Goal: Transaction & Acquisition: Purchase product/service

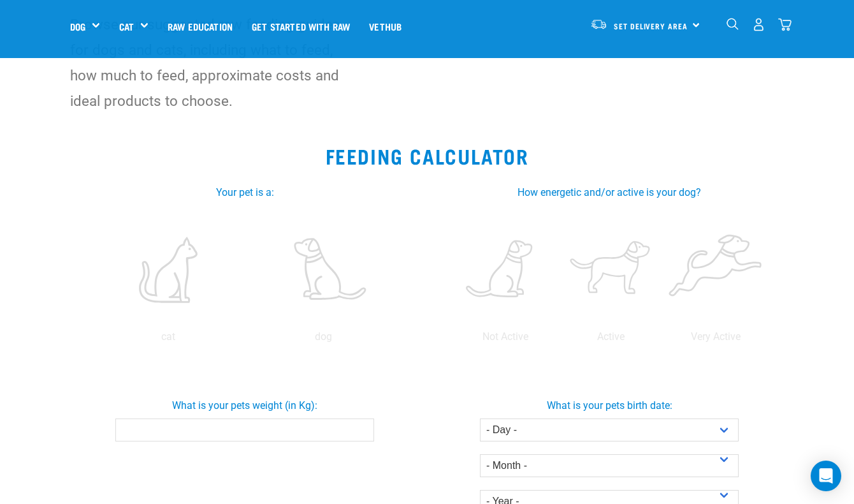
scroll to position [129, 0]
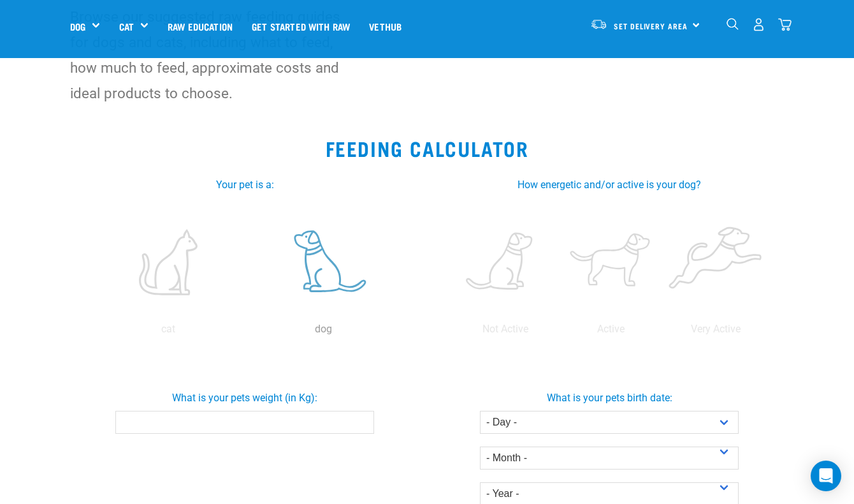
click at [332, 274] on label at bounding box center [324, 262] width 150 height 108
click at [246, 332] on input "radio" at bounding box center [246, 332] width 0 height 0
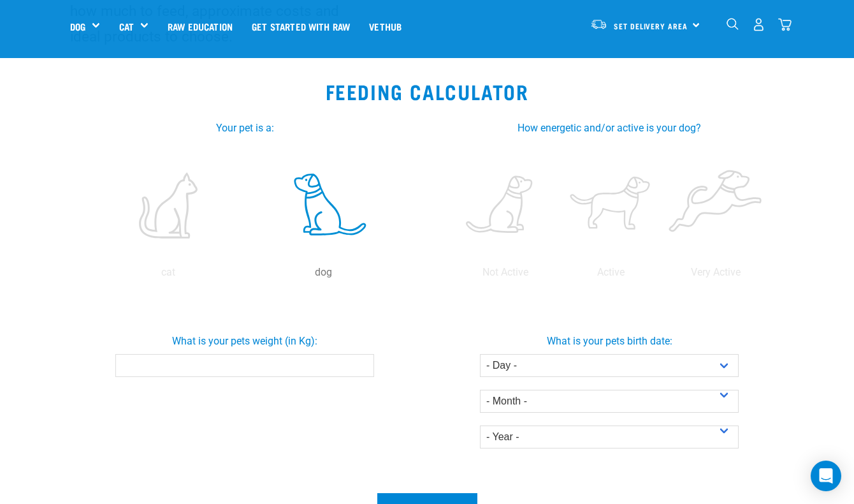
scroll to position [191, 0]
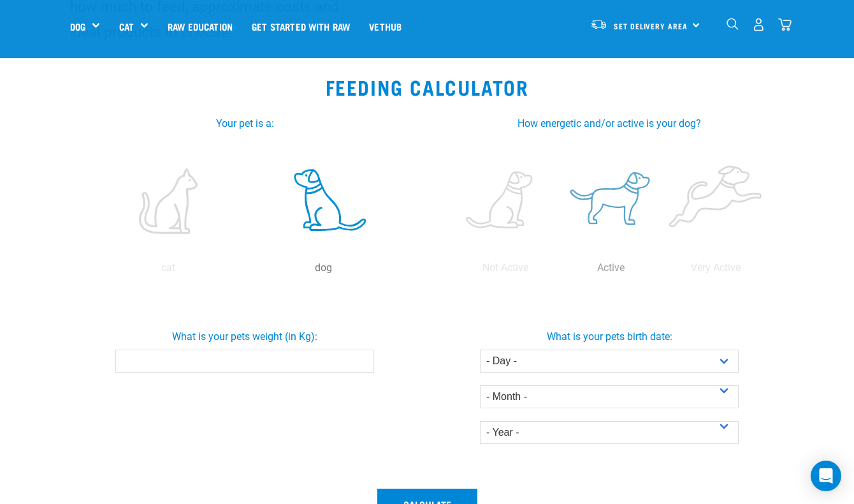
click at [595, 193] on label at bounding box center [610, 201] width 100 height 108
click at [558, 271] on input "radio" at bounding box center [558, 271] width 0 height 0
click at [259, 357] on input "What is your pets weight (in Kg):" at bounding box center [244, 360] width 259 height 23
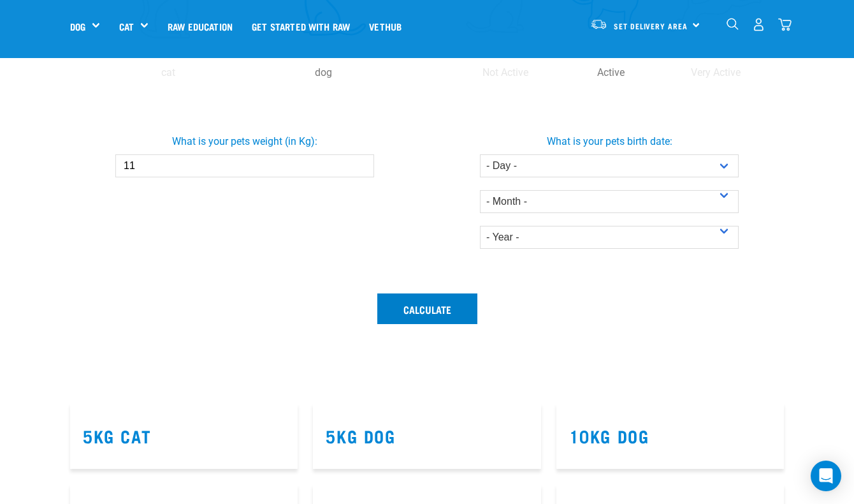
scroll to position [406, 0]
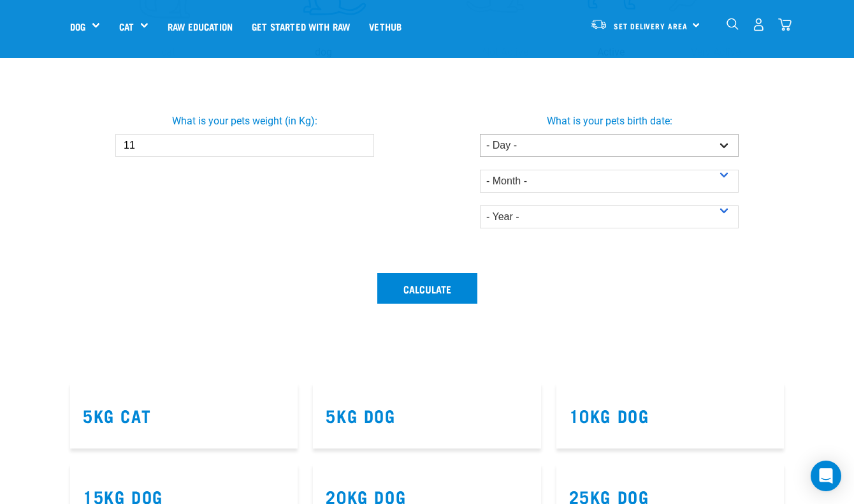
type input "11"
click at [545, 142] on select "- Day - 1 2 3 4 5 6 7 8 9 10 11 12 13 14 15 16 17 18 19 20 21 22 23 24 25 26 27" at bounding box center [609, 145] width 259 height 23
select select "20"
click at [480, 134] on select "- Day - 1 2 3 4 5 6 7 8 9 10 11 12 13 14 15 16 17 18 19 20 21 22 23 24 25 26 27" at bounding box center [609, 145] width 259 height 23
click at [560, 177] on select "- Month - January February March April May June July August September October N…" at bounding box center [609, 181] width 259 height 23
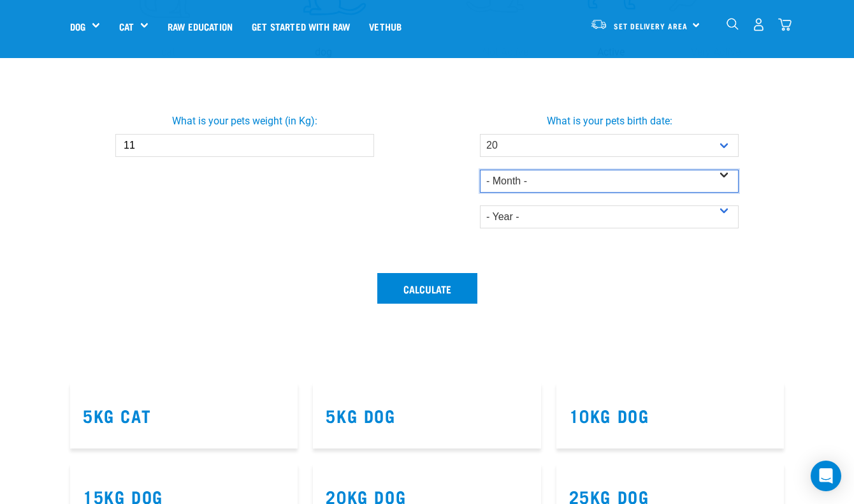
select select "January"
click at [480, 170] on select "- Month - January February March April May June July August September October N…" at bounding box center [609, 181] width 259 height 23
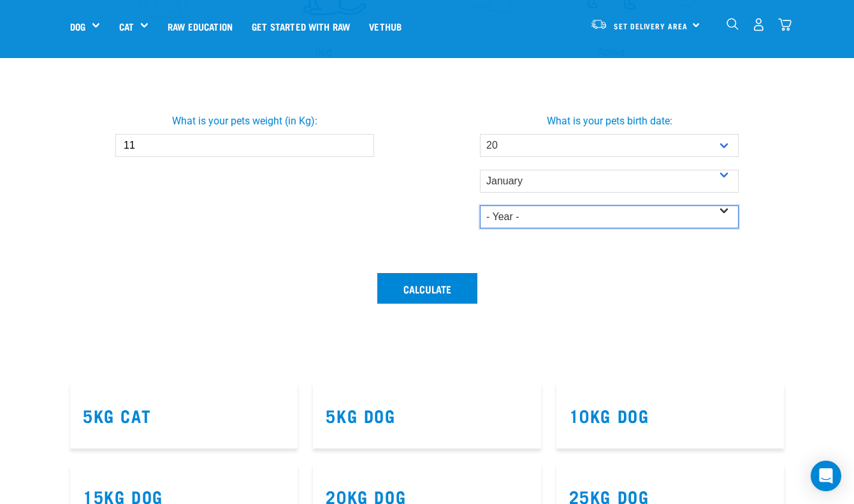
click at [560, 212] on select "- Year - 2025 2024 2023 2022 2021 2020 2019 2018 2017 2016 2015 2014" at bounding box center [609, 216] width 259 height 23
select select "2023"
click at [480, 205] on select "- Year - 2025 2024 2023 2022 2021 2020 2019 2018 2017 2016 2015 2014" at bounding box center [609, 216] width 259 height 23
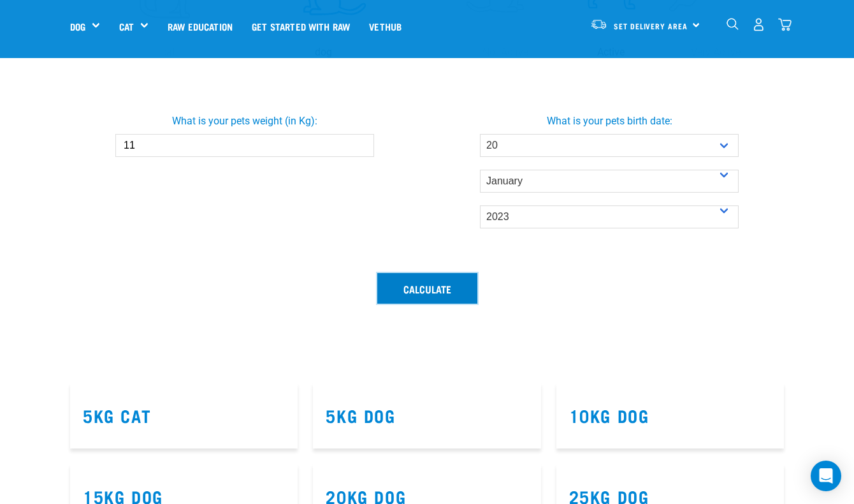
click at [418, 293] on button "Calculate" at bounding box center [427, 288] width 100 height 31
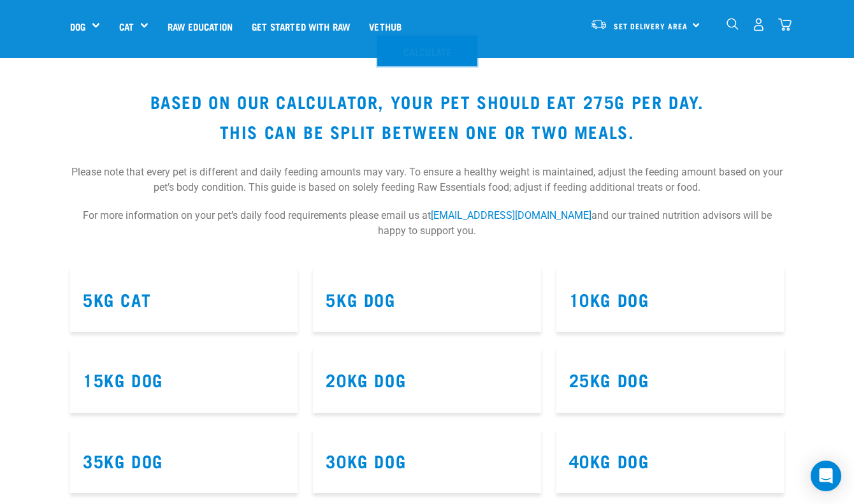
scroll to position [646, 0]
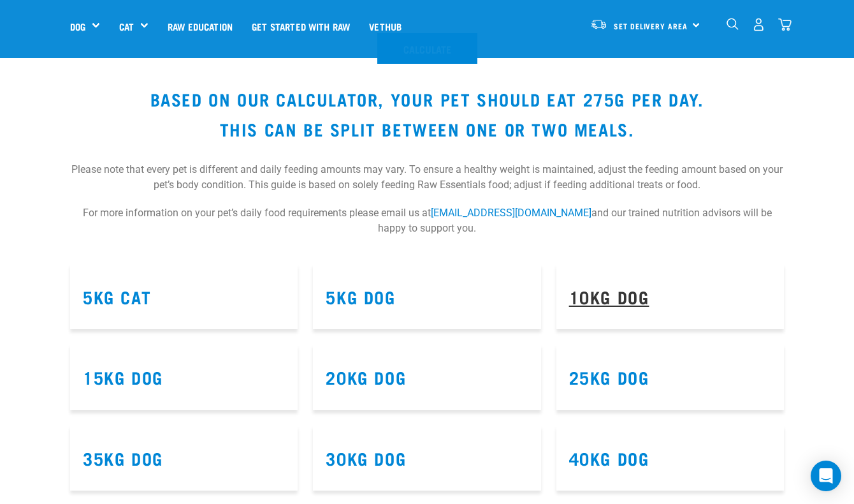
click at [634, 294] on link "10kg Dog" at bounding box center [609, 296] width 80 height 10
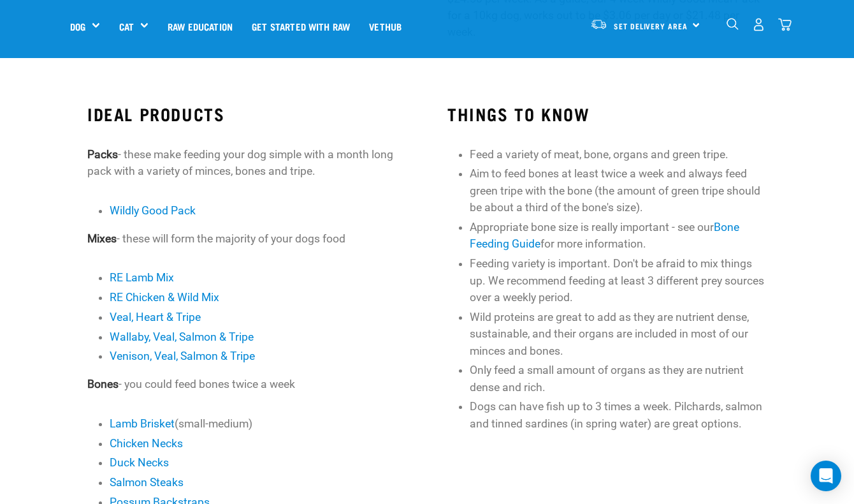
scroll to position [346, 0]
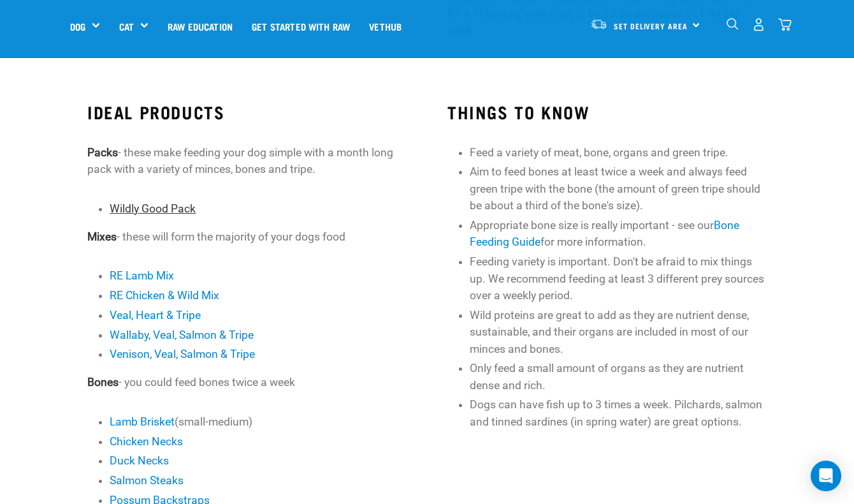
click at [163, 209] on link "Wildly Good Pack" at bounding box center [153, 208] width 86 height 13
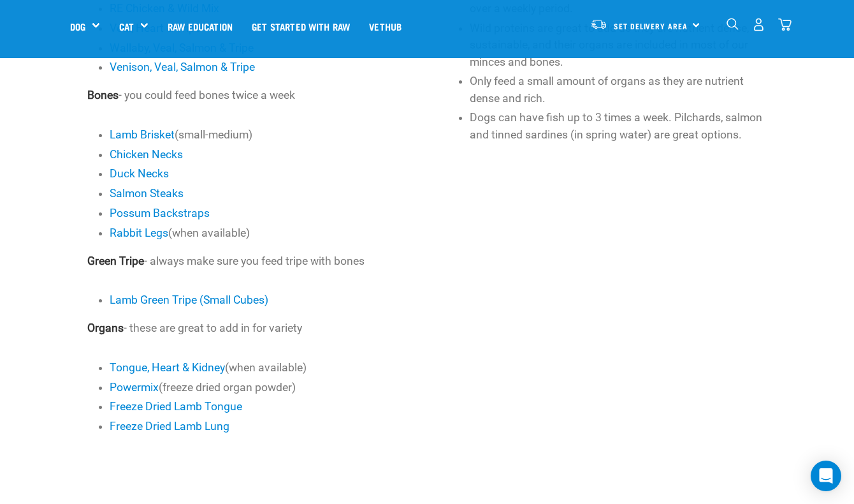
scroll to position [620, 0]
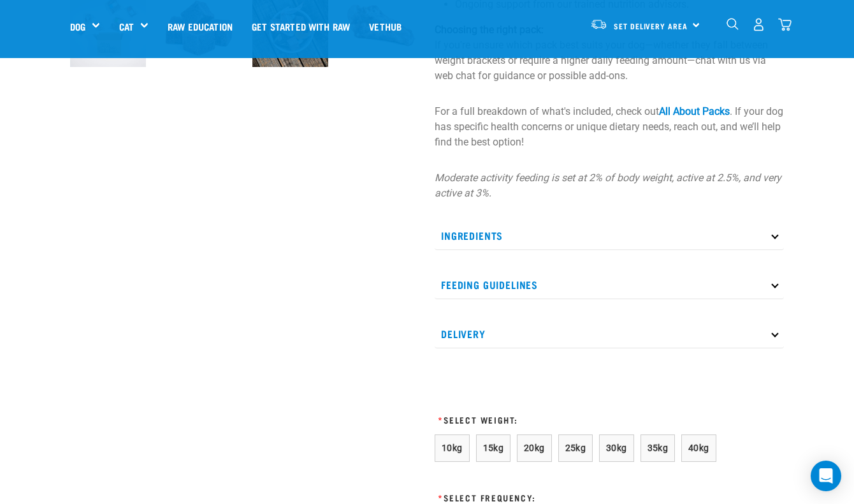
scroll to position [465, 0]
click at [490, 274] on p "Feeding Guidelines" at bounding box center [609, 283] width 349 height 29
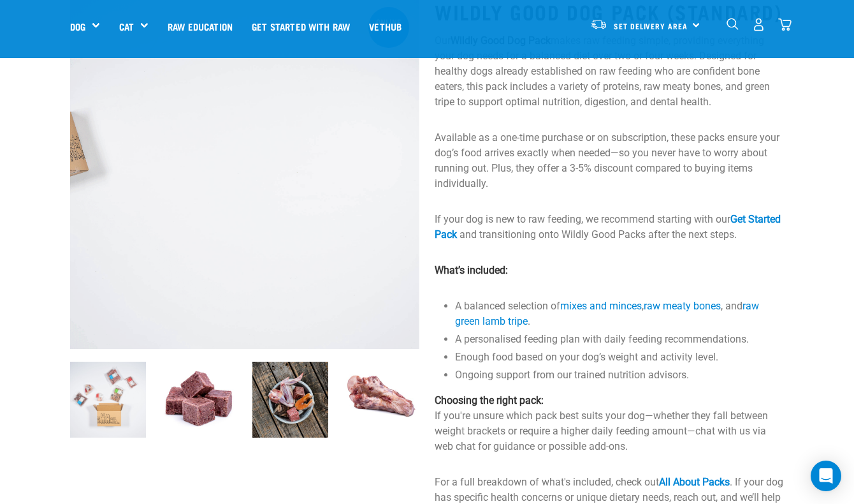
scroll to position [90, 0]
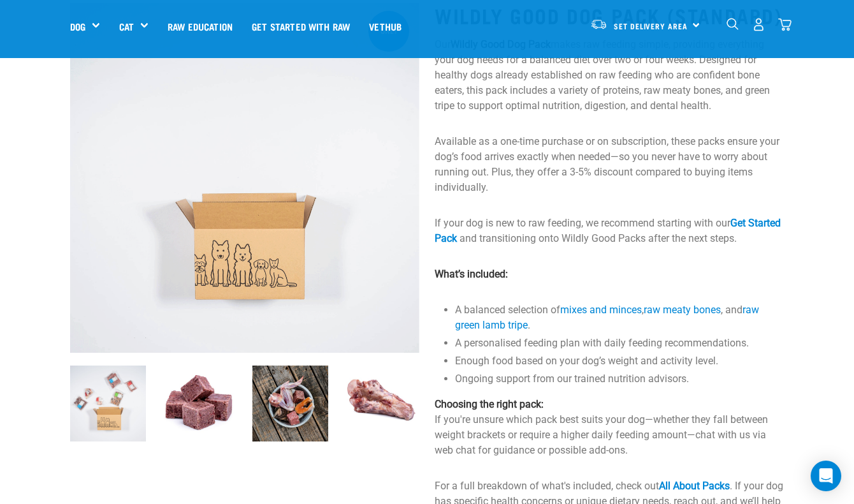
click at [274, 395] on img at bounding box center [290, 403] width 76 height 76
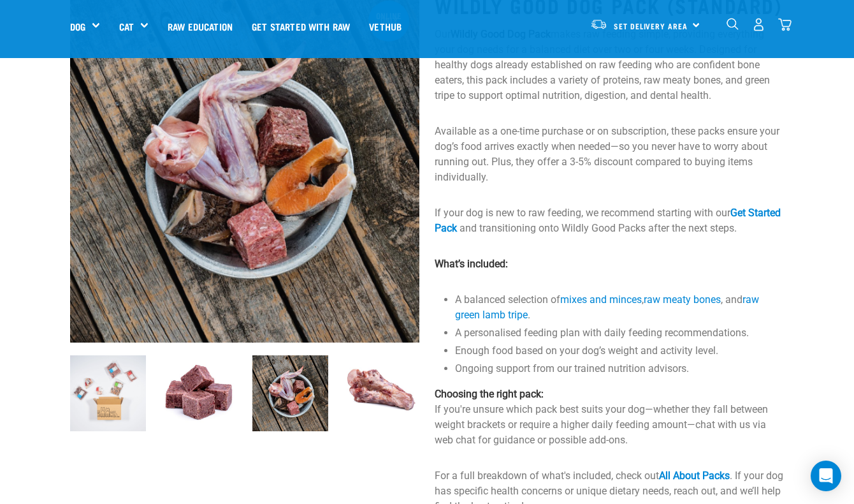
scroll to position [98, 0]
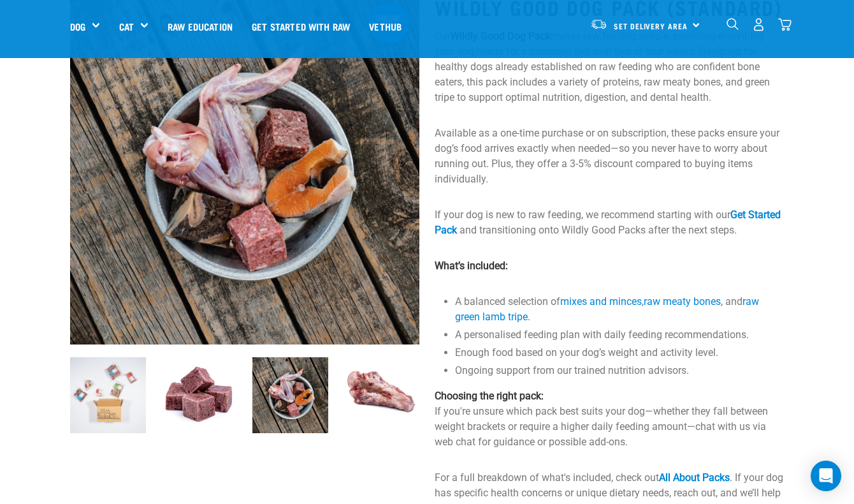
click at [87, 400] on img at bounding box center [108, 395] width 76 height 76
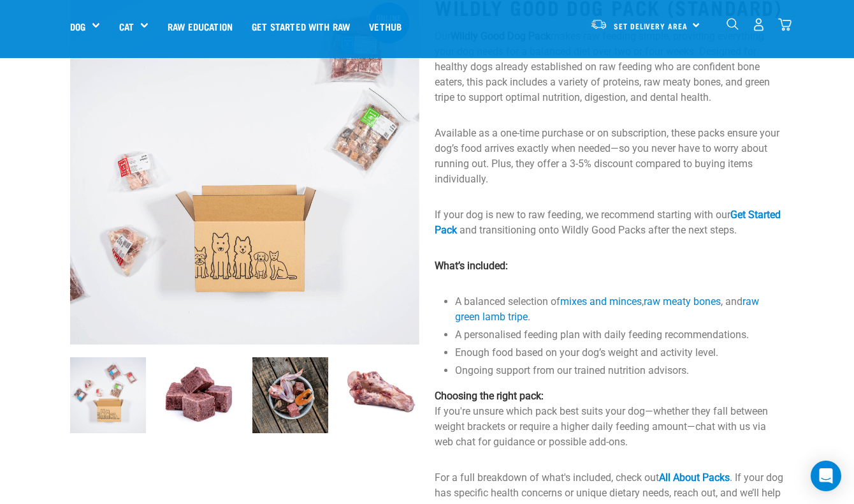
click at [353, 395] on img at bounding box center [382, 395] width 76 height 76
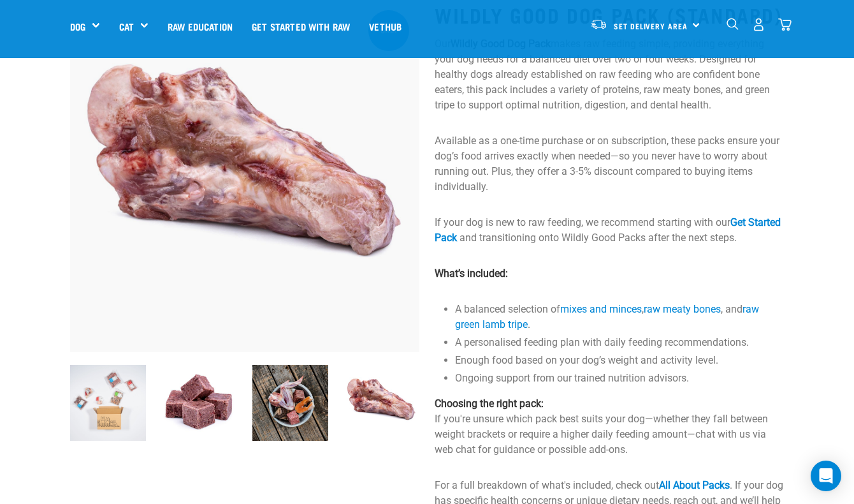
scroll to position [95, 0]
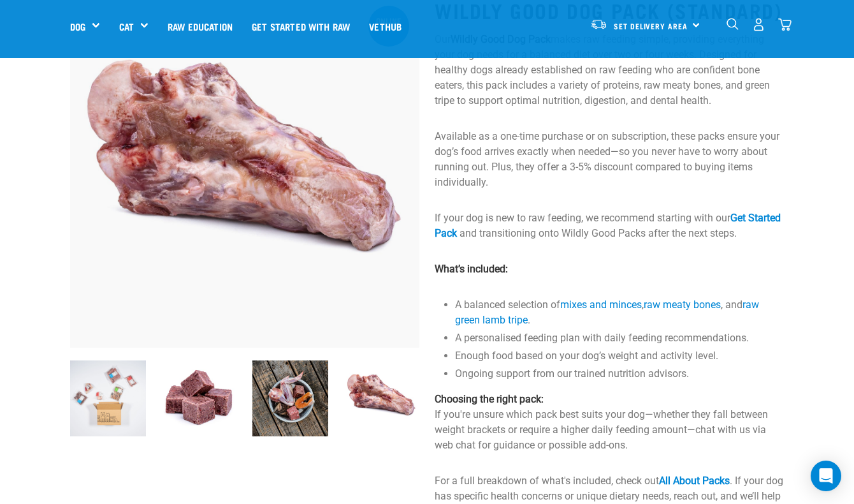
click at [80, 410] on img at bounding box center [108, 398] width 76 height 76
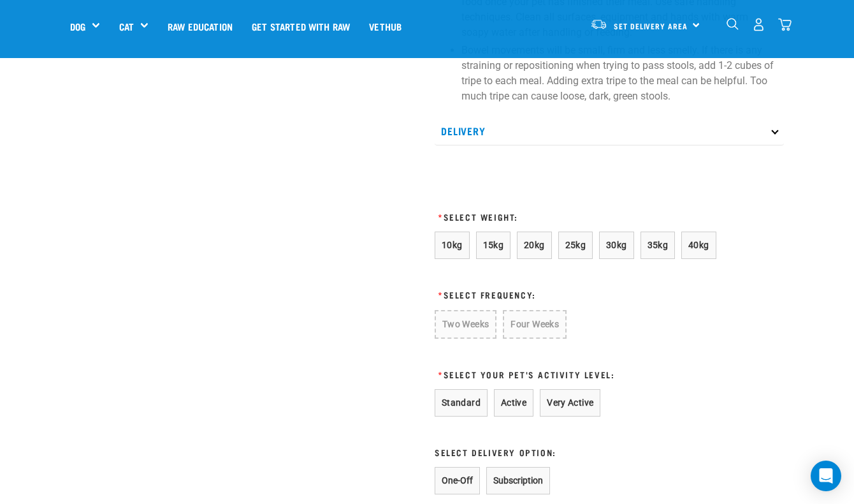
scroll to position [982, 0]
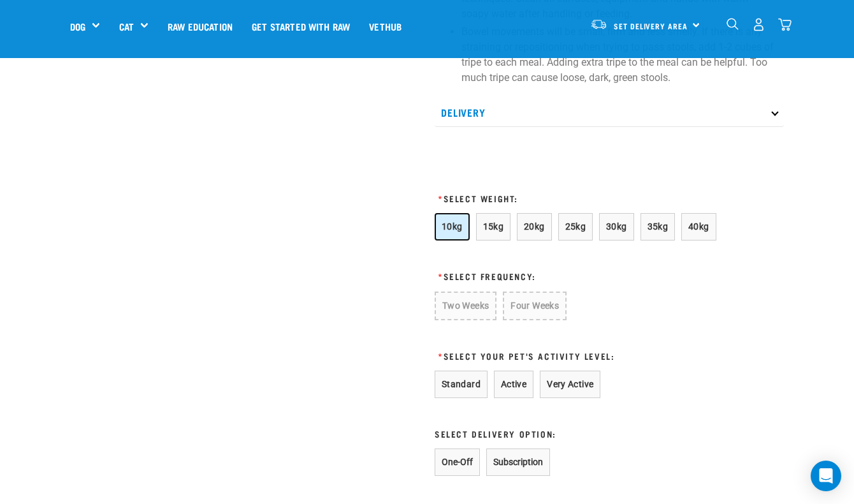
click at [451, 232] on button "10kg" at bounding box center [452, 226] width 35 height 27
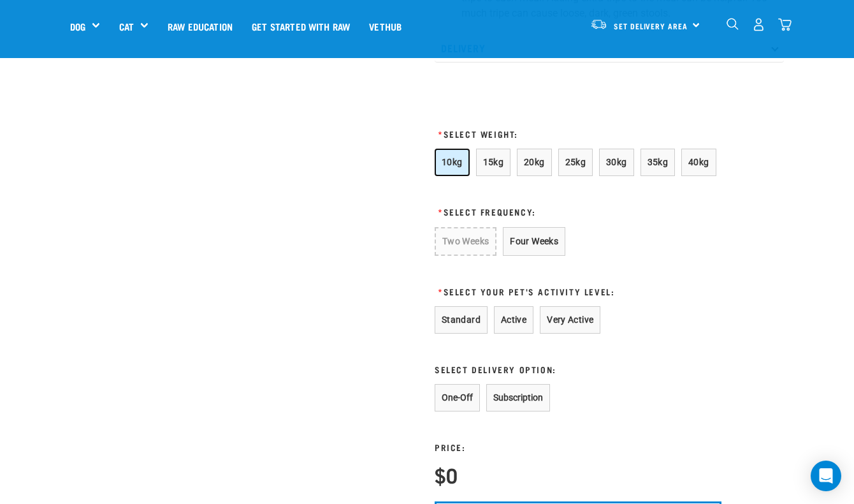
scroll to position [1061, 0]
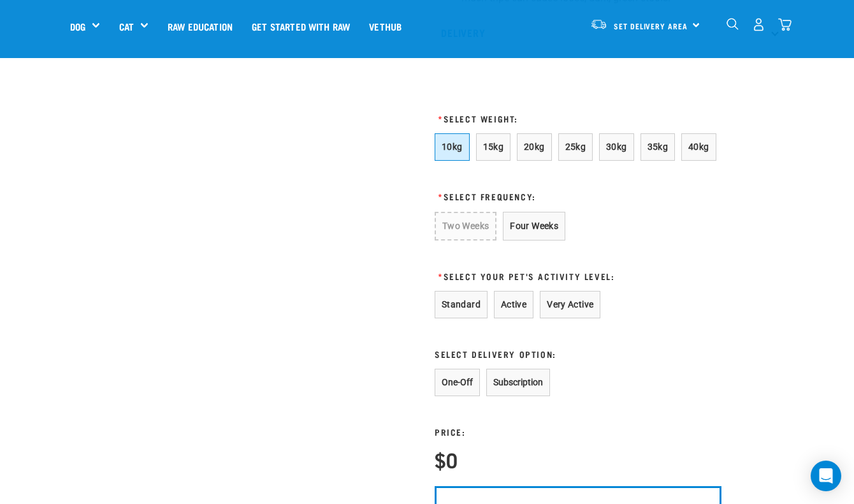
click at [540, 208] on form "10kg 15kg 20kg 25kg 30kg 35kg 40kg * Select Frequency: Two Weeks Four Weeks * S…" at bounding box center [578, 352] width 287 height 439
click at [542, 221] on button "Four Weeks" at bounding box center [534, 226] width 62 height 29
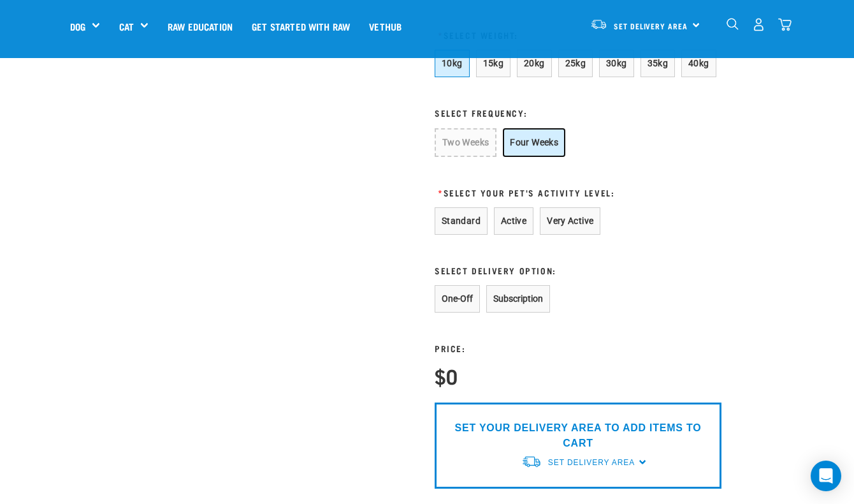
scroll to position [1146, 0]
click at [462, 214] on button "Standard" at bounding box center [461, 220] width 53 height 27
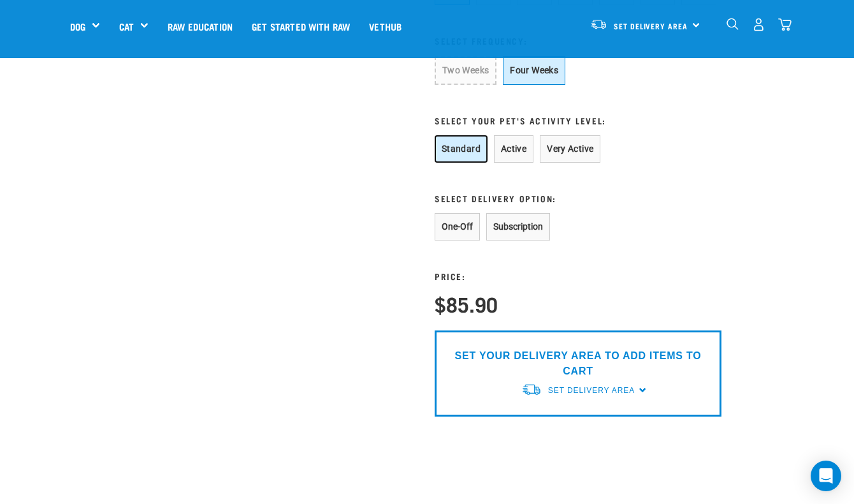
scroll to position [1230, 0]
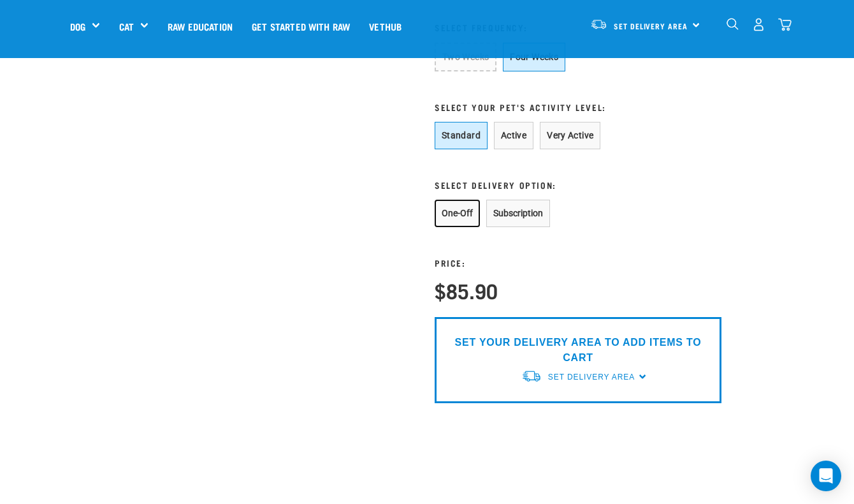
click at [458, 215] on button "One-Off" at bounding box center [457, 213] width 45 height 27
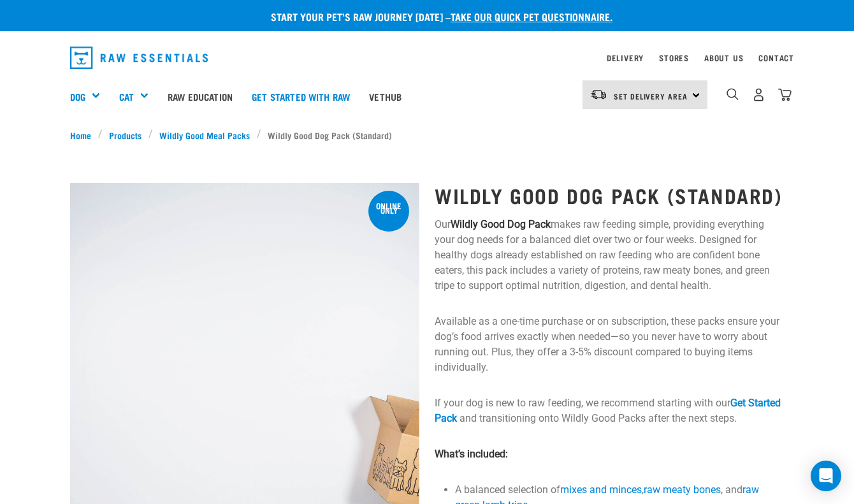
scroll to position [0, 0]
